Goal: Check status

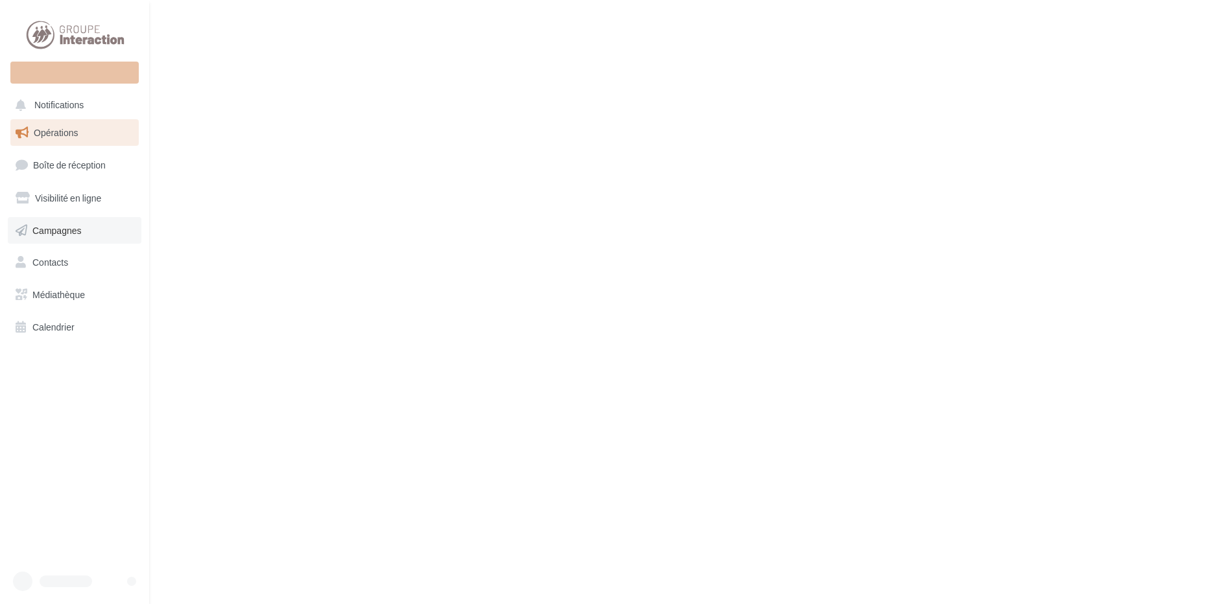
click at [57, 230] on span "Campagnes" at bounding box center [56, 229] width 49 height 11
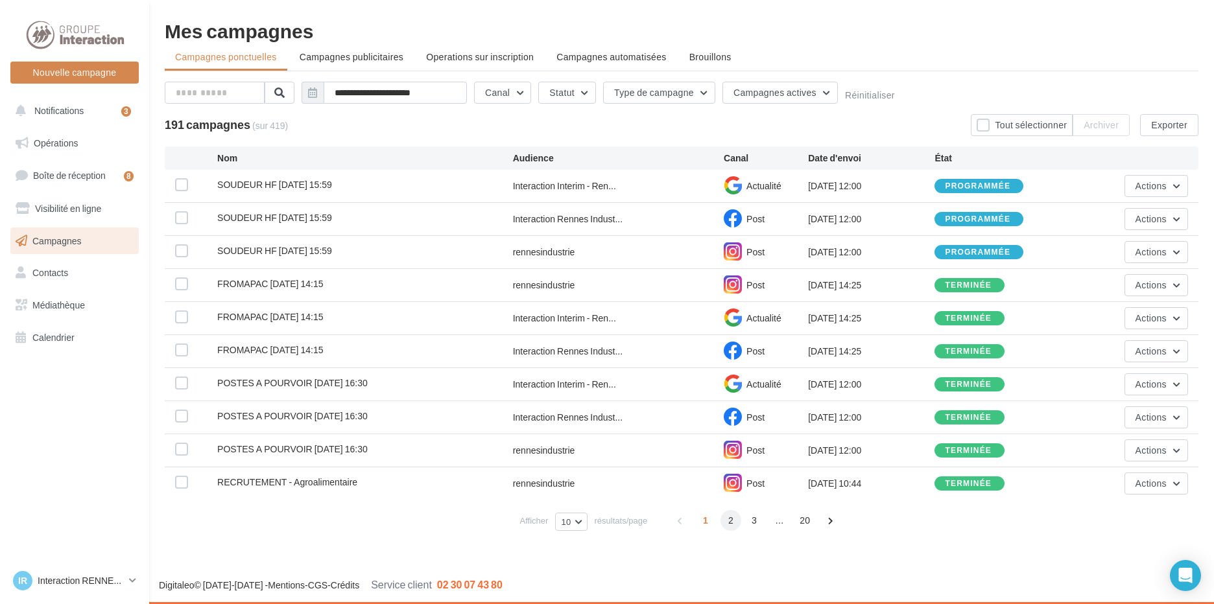
click at [727, 519] on span "2" at bounding box center [730, 520] width 21 height 21
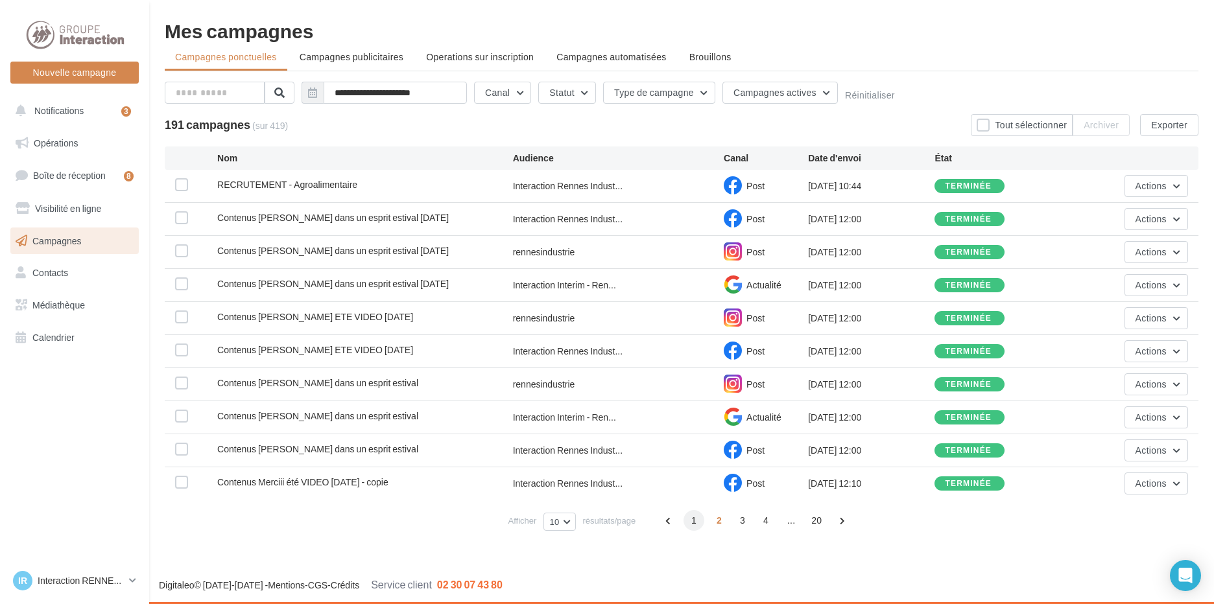
click at [693, 521] on span "1" at bounding box center [694, 520] width 21 height 21
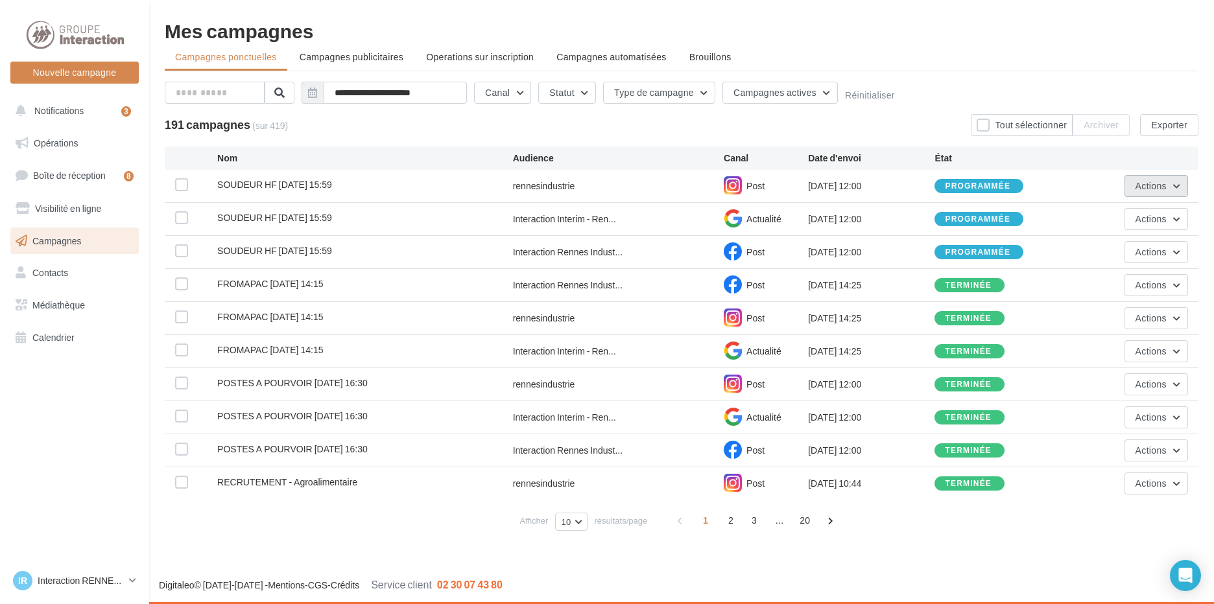
click at [1165, 184] on span "Actions" at bounding box center [1151, 185] width 31 height 11
click at [1122, 219] on button "Voir les résultats" at bounding box center [1123, 217] width 130 height 34
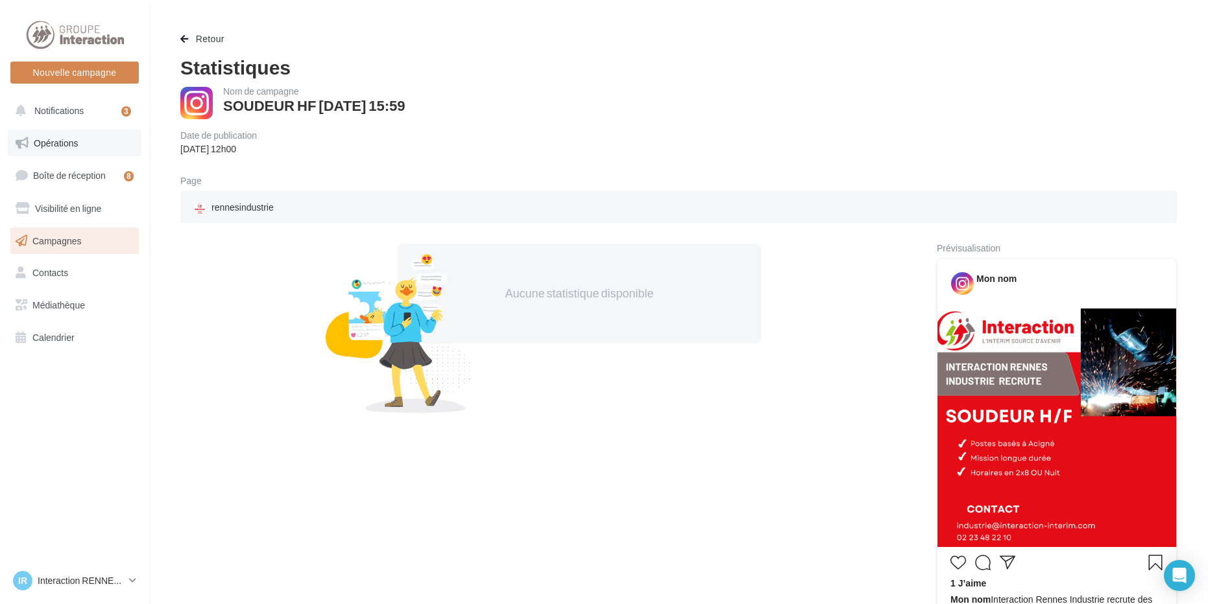
click at [88, 147] on link "Opérations" at bounding box center [75, 143] width 134 height 27
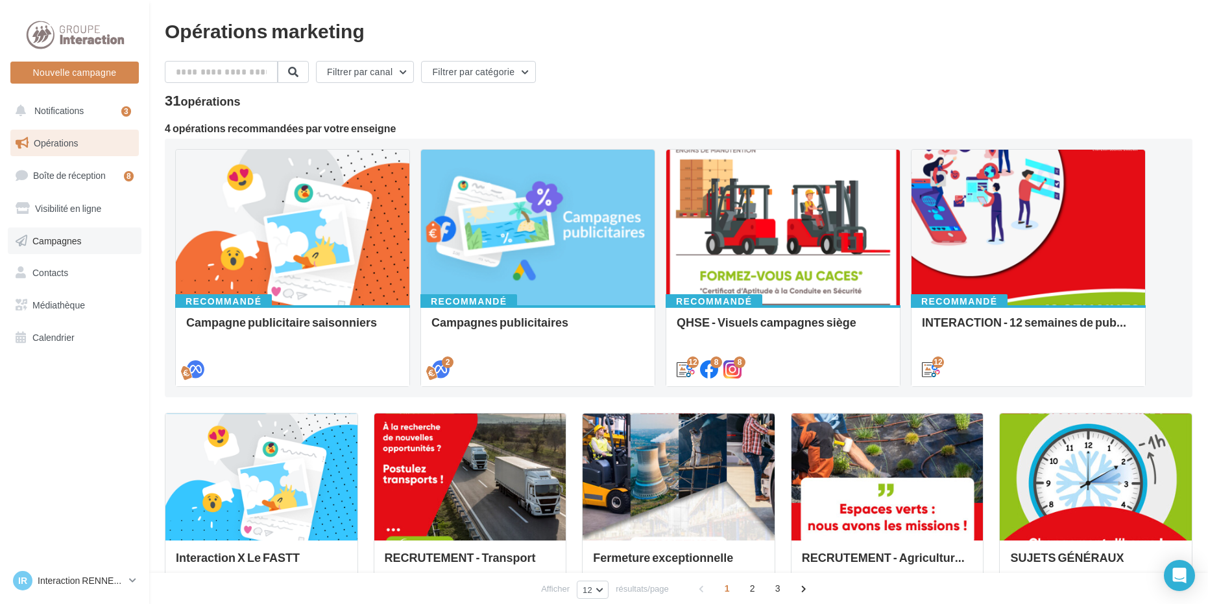
click at [64, 236] on span "Campagnes" at bounding box center [56, 240] width 49 height 11
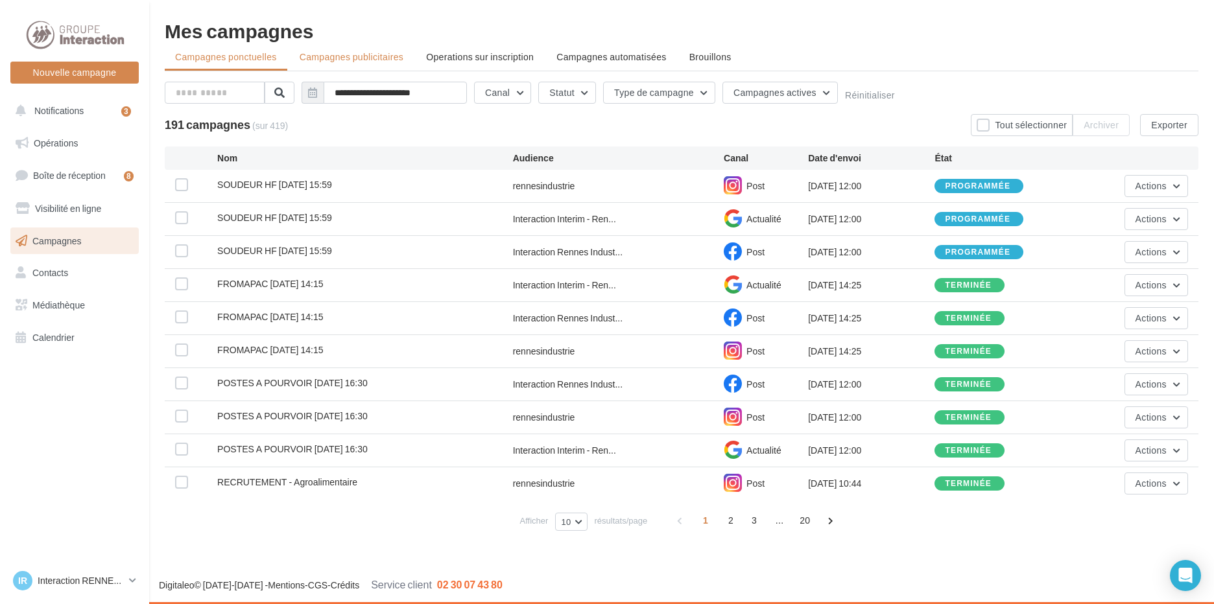
click at [405, 60] on li "Campagnes publicitaires" at bounding box center [351, 56] width 125 height 23
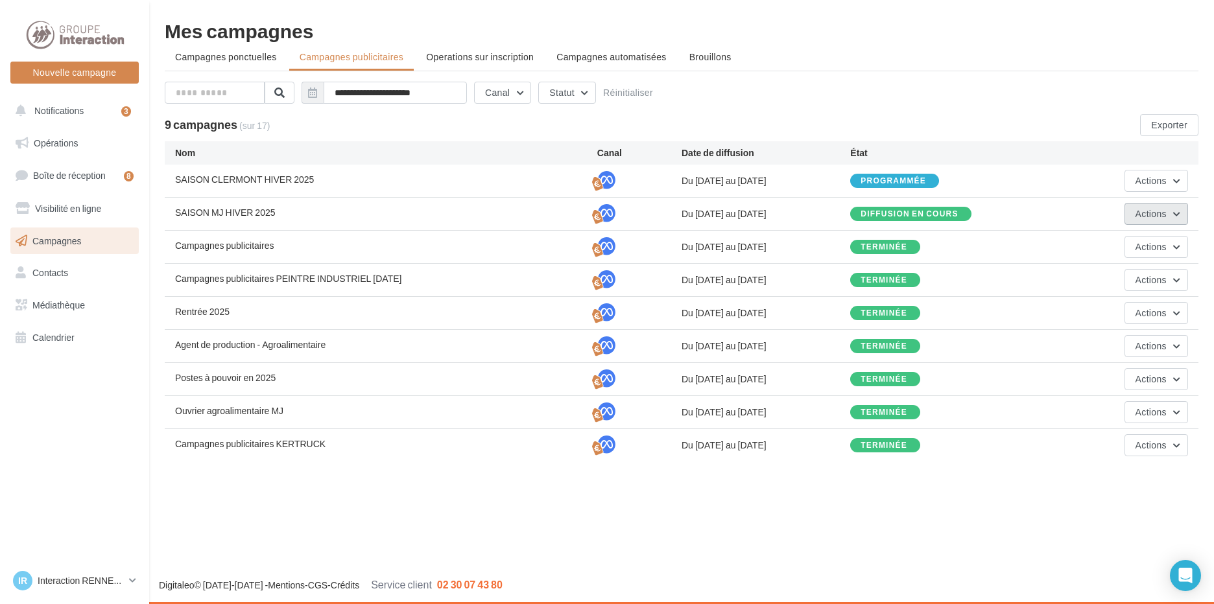
click at [1176, 213] on button "Actions" at bounding box center [1157, 214] width 64 height 22
click at [1104, 280] on button "Voir les résultats" at bounding box center [1123, 278] width 130 height 34
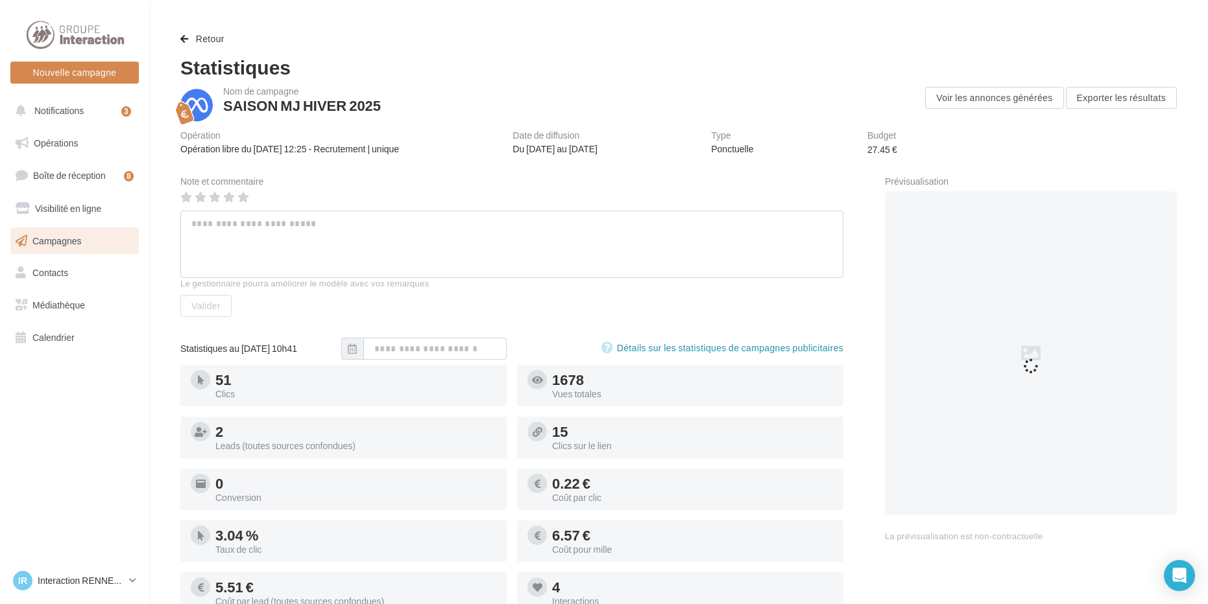
click at [911, 134] on div "Opération Opération libre du 17/05/2024 12:25 - Recrutement | unique Date de di…" at bounding box center [678, 143] width 996 height 25
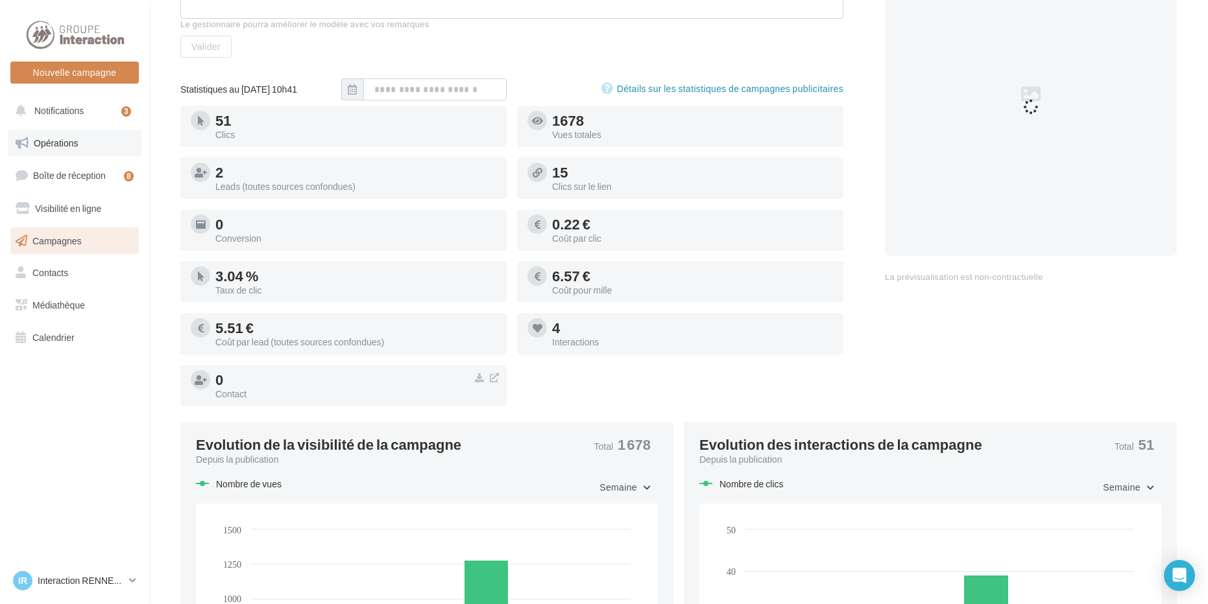
click at [81, 146] on link "Opérations" at bounding box center [75, 143] width 134 height 27
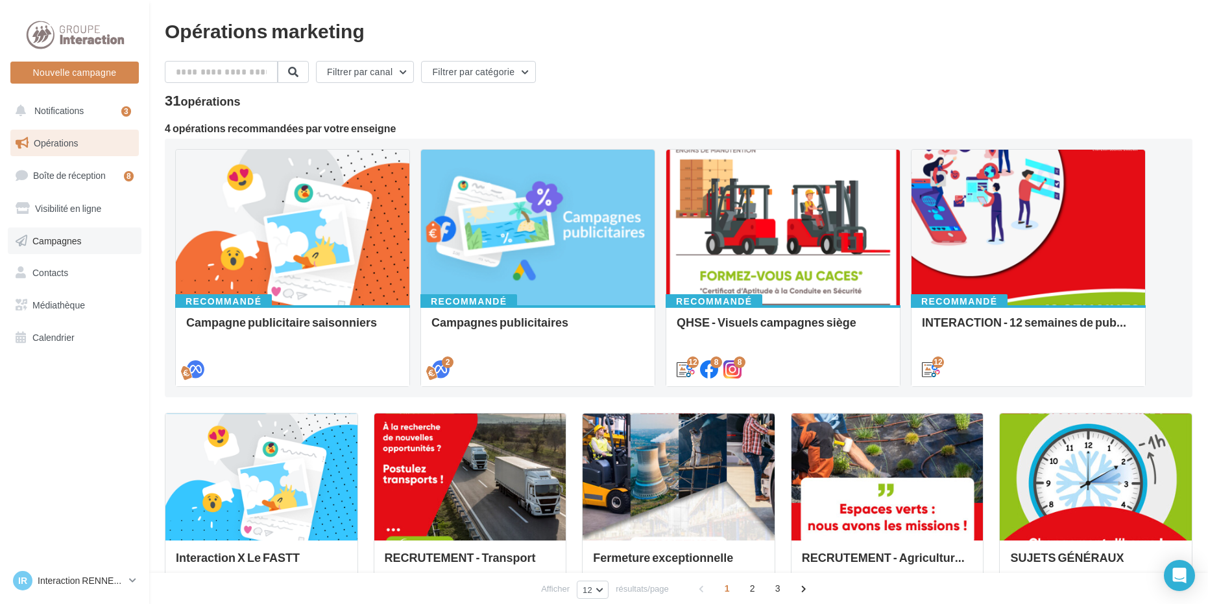
click at [64, 254] on link "Campagnes" at bounding box center [75, 241] width 134 height 27
